Goal: Information Seeking & Learning: Learn about a topic

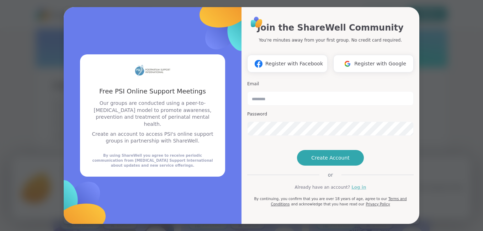
click at [353, 191] on link "Log in" at bounding box center [358, 187] width 15 height 6
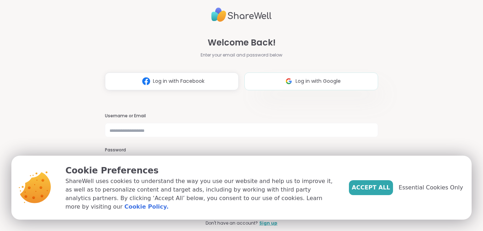
click at [306, 78] on span "Log in with Google" at bounding box center [318, 81] width 45 height 7
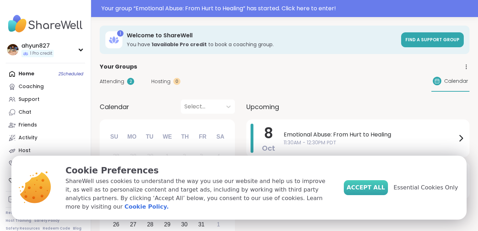
click at [375, 191] on span "Accept All" at bounding box center [365, 188] width 38 height 9
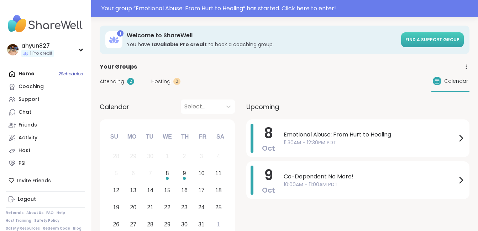
click at [415, 34] on link "Find a support group" at bounding box center [432, 39] width 63 height 15
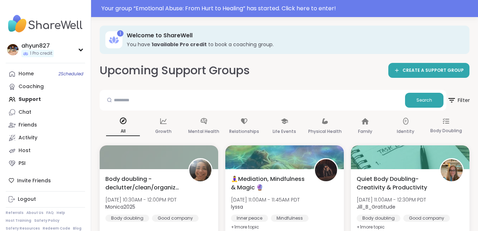
click at [463, 101] on span "Filter" at bounding box center [458, 100] width 23 height 18
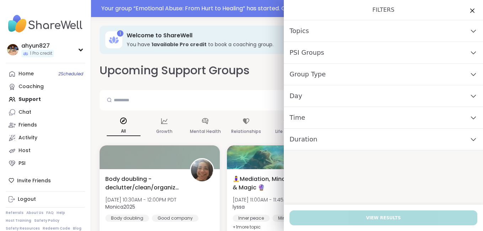
click at [443, 31] on div "Topics" at bounding box center [383, 31] width 199 height 22
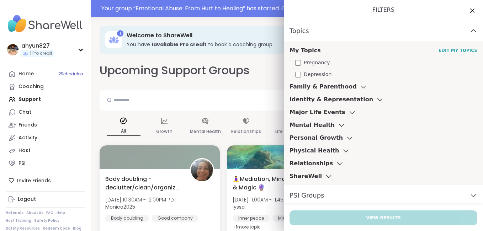
click at [327, 86] on h3 "Family & Parenthood" at bounding box center [323, 87] width 67 height 9
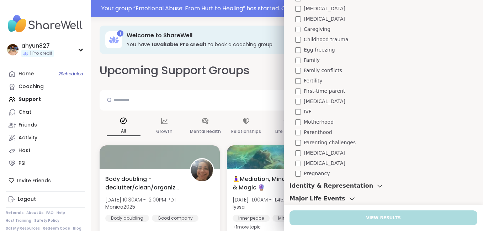
scroll to position [121, 0]
click at [311, 90] on span "First-time parent" at bounding box center [324, 89] width 41 height 7
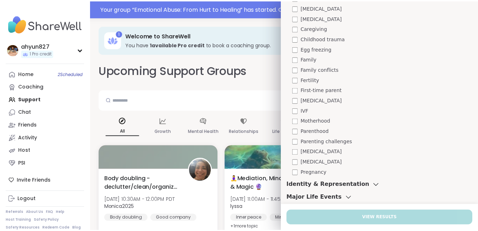
scroll to position [156, 0]
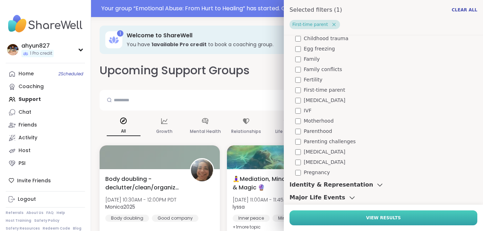
click at [337, 217] on button "View Results" at bounding box center [384, 218] width 188 height 15
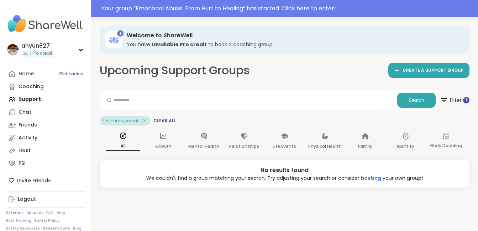
scroll to position [0, 0]
